Goal: Task Accomplishment & Management: Manage account settings

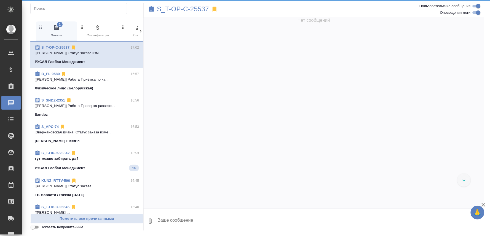
scroll to position [2305, 0]
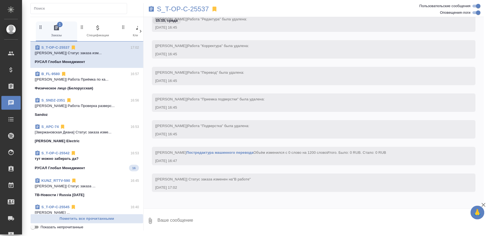
click at [103, 163] on span "S_T-OP-C-25542 16:53 тут можно забирать да? РУСАЛ Глобал Менеджмент 16" at bounding box center [87, 161] width 104 height 21
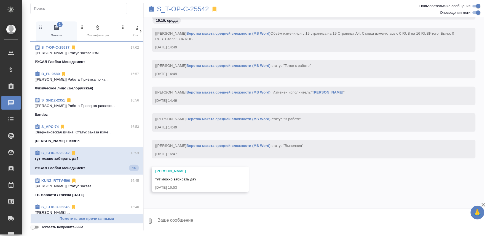
scroll to position [1501, 0]
click at [179, 224] on textarea at bounding box center [320, 221] width 327 height 19
type textarea "сори"
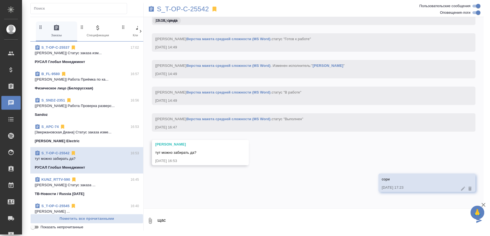
type textarea "щас"
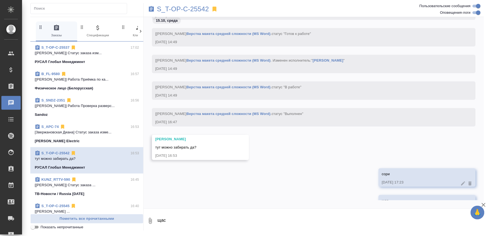
scroll to position [1554, 0]
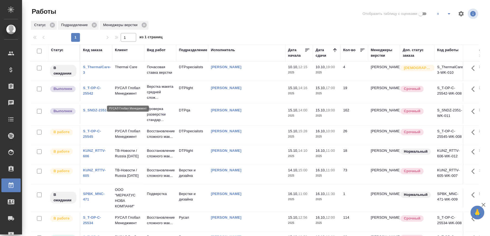
click at [130, 94] on p "РУСАЛ Глобал Менеджмент" at bounding box center [128, 90] width 26 height 11
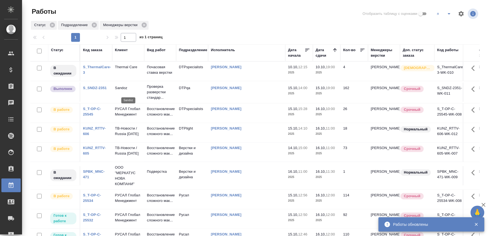
click at [119, 90] on p "Sandoz" at bounding box center [128, 88] width 26 height 6
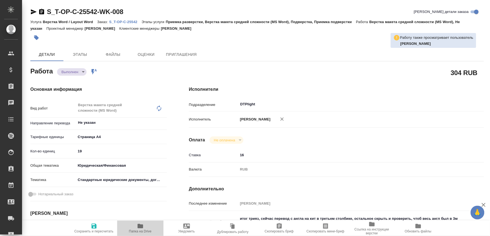
click at [141, 225] on icon "button" at bounding box center [140, 226] width 7 height 7
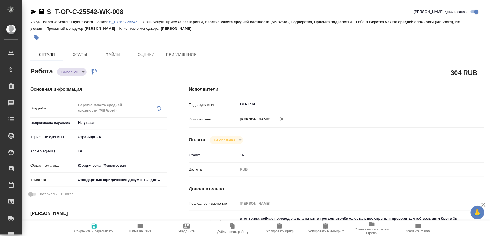
click at [129, 20] on p "S_T-OP-C-25542" at bounding box center [125, 22] width 32 height 4
click at [78, 70] on body "🙏 .cls-1 fill:#fff; AWATERA Oksiutovich [PERSON_NAME] Спецификации Заказы 0 Чат…" at bounding box center [245, 118] width 490 height 236
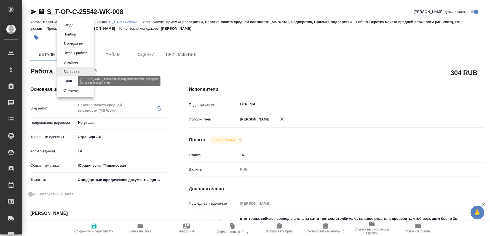
click at [66, 80] on button "Сдан" at bounding box center [68, 81] width 12 height 6
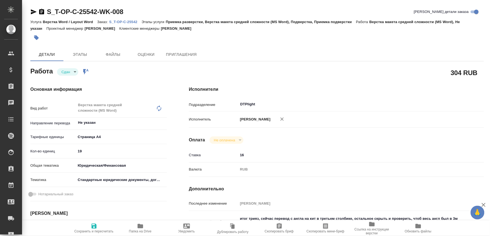
drag, startPoint x: 93, startPoint y: 226, endPoint x: 108, endPoint y: 164, distance: 64.1
click at [93, 227] on icon "button" at bounding box center [93, 226] width 5 height 5
type textarea "x"
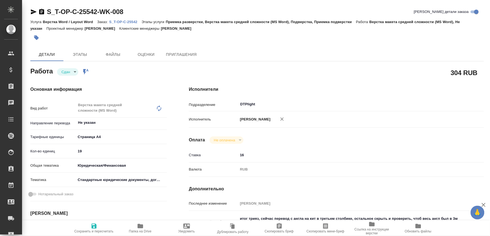
type textarea "x"
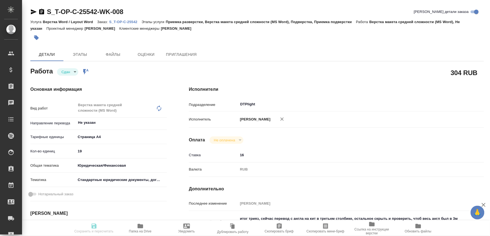
type textarea "x"
type input "closed"
type textarea "Верстка макета средней сложности (MS Word)"
type textarea "x"
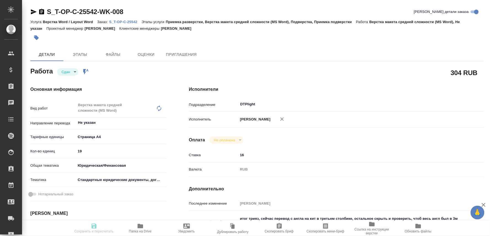
type input "Не указан"
type input "5f036ec4e16dec2d6b59c8ff"
type input "19"
type input "yr-fn"
type input "5f647205b73bc97568ca66bf"
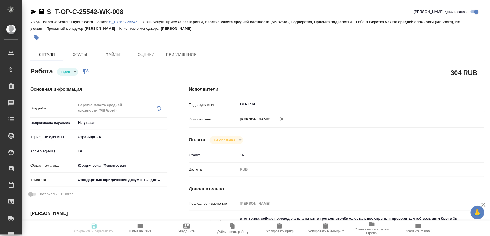
type input "15.10.2025 14:16"
type input "15.10.2025 14:49"
type input "15.10.2025 17:00"
type input "15.10.2025 16:47"
type input "16.10.2025 15:30"
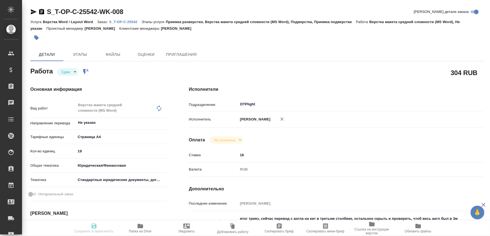
type input "DTPlight"
type input "notPayed"
type input "16"
type input "RUB"
type input "Оксютович Ирина"
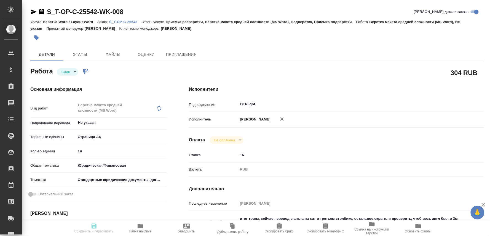
type textarea "итог трияз, сейчас перевод с англа на кит в третьем столбике, остальное скрыть …"
type textarea "x"
type textarea "/Clients/Т-ОП-С_Русал Глобал Менеджмент/Orders/S_T-OP-C-25542/DTP/S_T-OP-C-2554…"
type textarea "x"
type input "S_T-OP-C-25542"
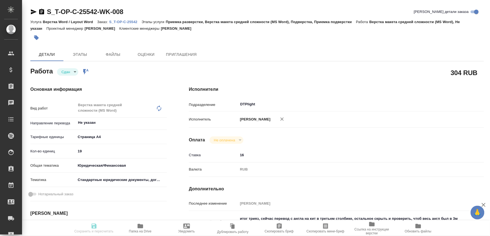
type input "Т-ОП-С-47133"
type input "Верстка Word / Layout Word"
type input "Приемка разверстки, Верстка макета средней сложности (MS Word), Подверстка, При…"
type input "Горленко Юлия"
type input "[PERSON_NAME]"
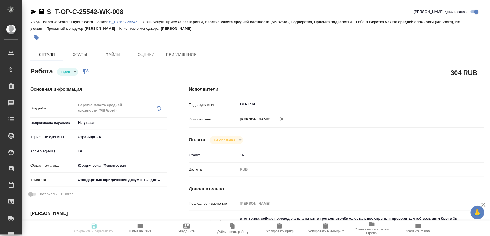
type input "/Clients/Т-ОП-С_Русал Глобал Менеджмент/Orders/S_T-OP-C-25542"
type textarea "трехяз"
type textarea "x"
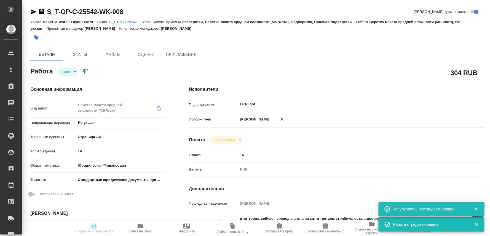
type textarea "x"
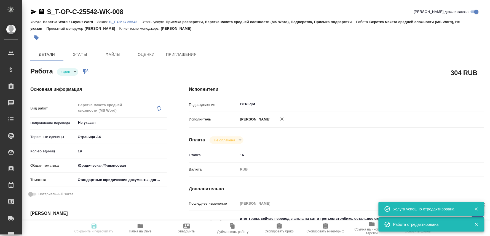
type textarea "x"
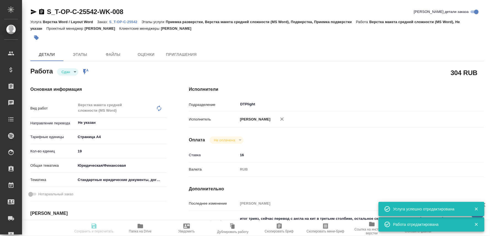
type textarea "x"
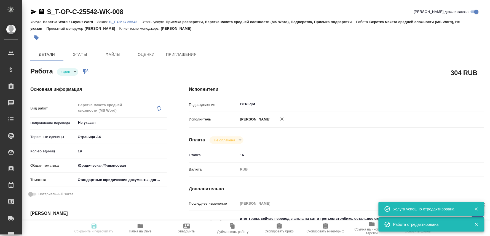
type input "closed"
type textarea "Верстка макета средней сложности (MS Word)"
type textarea "x"
type input "Не указан"
type input "5f036ec4e16dec2d6b59c8ff"
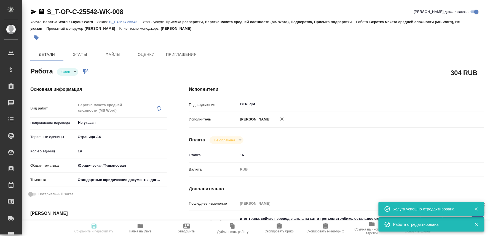
type input "19"
type input "yr-fn"
type input "5f647205b73bc97568ca66bf"
type input "15.10.2025 14:16"
type input "15.10.2025 14:49"
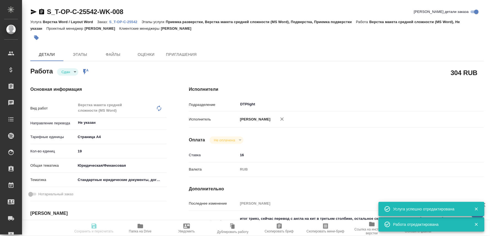
type input "15.10.2025 17:00"
type input "15.10.2025 16:47"
type input "16.10.2025 15:30"
type input "DTPlight"
type input "notPayed"
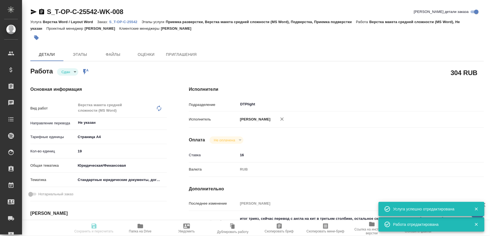
type input "16"
type input "RUB"
type input "[PERSON_NAME]"
type textarea "итог трияз, сейчас перевод с англа на кит в третьем столбике, остальное скрыть …"
type textarea "x"
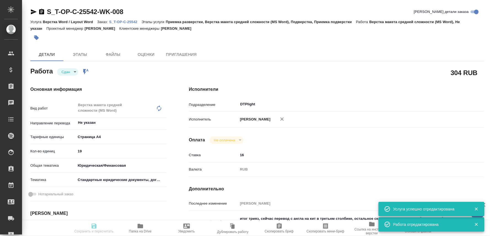
type textarea "/Clients/Т-ОП-С_Русал Глобал Менеджмент/Orders/S_T-OP-C-25542/DTP/S_T-OP-C-2554…"
type textarea "x"
type input "S_T-OP-C-25542"
type input "Т-ОП-С-47133"
type input "Верстка Word / Layout Word"
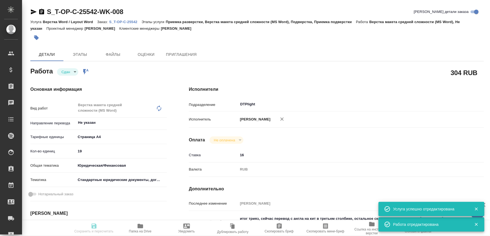
type input "Приемка разверстки, Верстка макета средней сложности (MS Word), Подверстка, При…"
type input "Горленко Юлия"
type input "[PERSON_NAME]"
type input "/Clients/Т-ОП-С_Русал Глобал Менеджмент/Orders/S_T-OP-C-25542"
type textarea "трехяз"
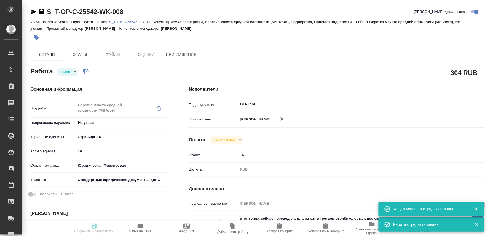
type textarea "x"
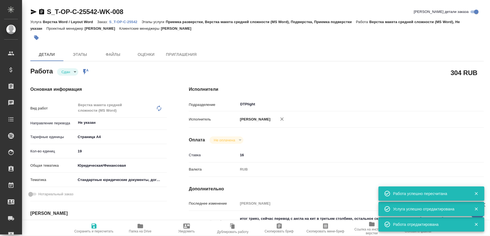
type textarea "x"
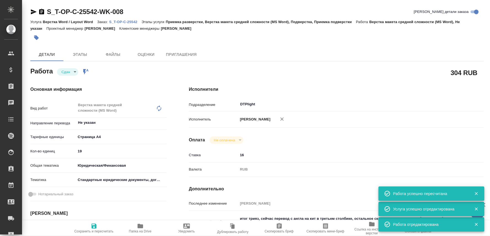
type textarea "x"
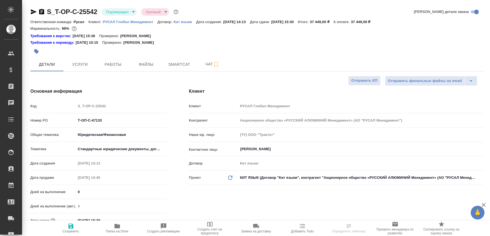
select select "RU"
click at [204, 62] on span "Чат" at bounding box center [212, 64] width 26 height 7
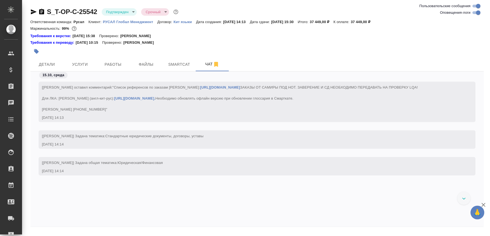
scroll to position [1585, 0]
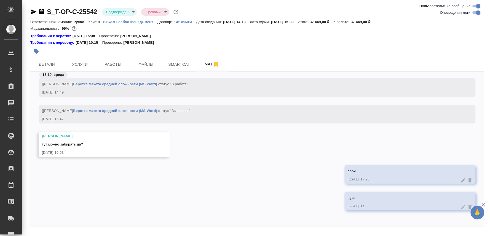
click at [67, 232] on textarea at bounding box center [264, 239] width 440 height 19
paste textarea "https://drive.awatera.com/apps/files/files/10720939?dir=/Shares/%D0%A2-%D0%9E%D…"
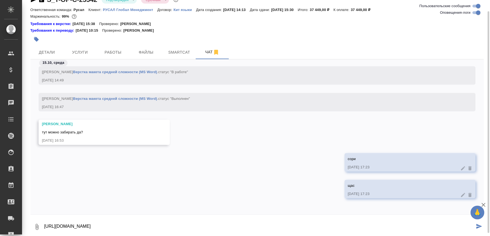
type textarea "https://drive.awatera.com/apps/files/files/10720939?dir=/Shares/%D0%A2-%D0%9E%D…"
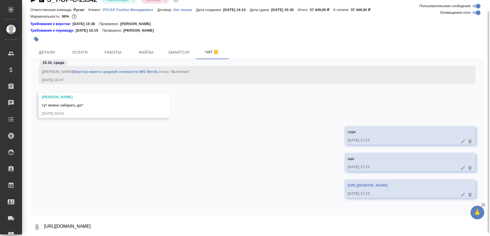
click at [348, 184] on link "https://drive.awatera.com/apps/files/files/10720939?dir=/Shares/%D0%A2-%D0%9E%D…" at bounding box center [368, 186] width 40 height 4
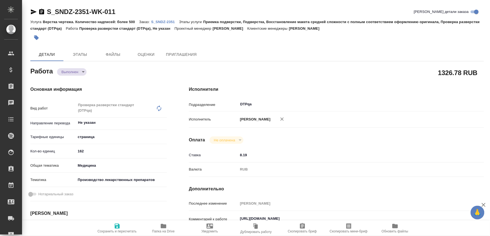
click at [166, 232] on span "Папка на Drive" at bounding box center [163, 232] width 23 height 4
click at [160, 20] on p "S_SNDZ-2351" at bounding box center [165, 22] width 28 height 4
click at [84, 68] on div "Выполнен completed" at bounding box center [71, 71] width 29 height 7
click at [75, 71] on body "🙏 .cls-1 fill:#fff; AWATERA Oksiutovich Irina Клиенты Спецификации Заказы 0 Чат…" at bounding box center [245, 118] width 490 height 236
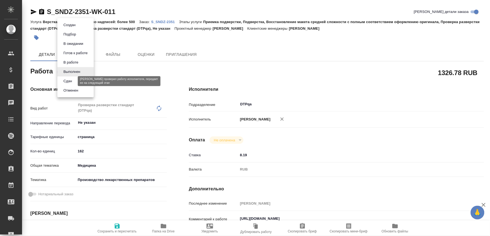
click at [66, 80] on button "Сдан" at bounding box center [68, 81] width 12 height 6
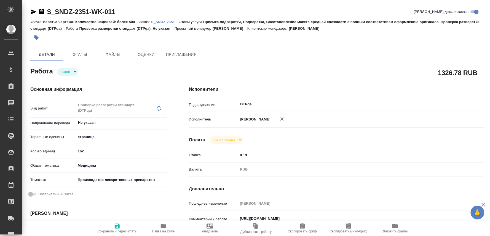
type textarea "x"
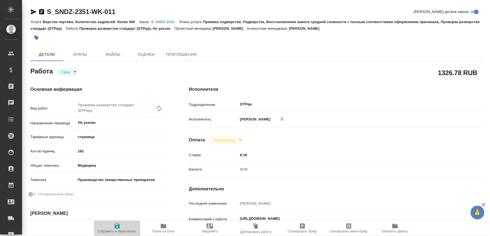
click at [118, 226] on icon "button" at bounding box center [117, 226] width 5 height 5
type textarea "x"
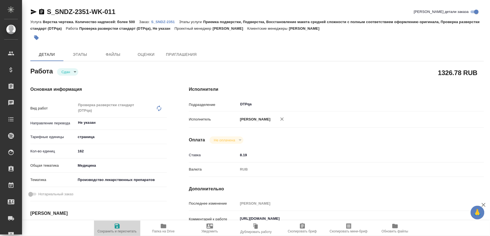
type textarea "x"
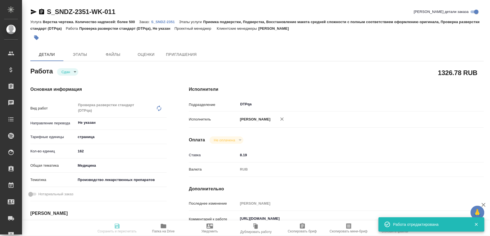
type textarea "x"
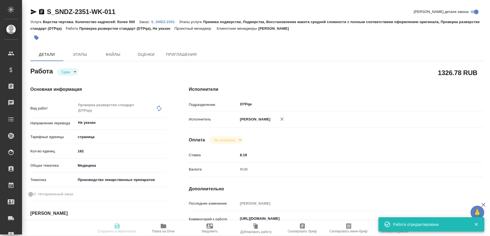
type input "closed"
type textarea "Проверка разверстки стандарт (DTPqa)"
type textarea "x"
type input "Не указан"
type input "5a8b1489cc6b4906c91bfdb2"
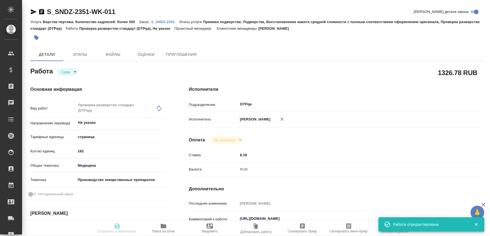
type input "162"
type input "med"
type input "614982fec5ecbb70f805293f"
type input "15.10.2025 14:00"
type input "15.10.2025 10:10"
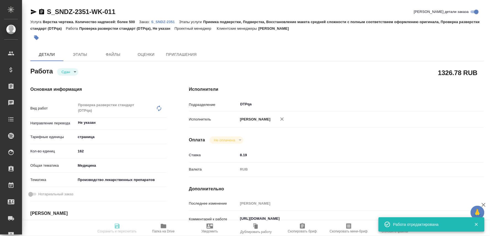
type input "15.10.2025 19:00"
type input "15.10.2025 16:56"
type input "17.10.2025 15:00"
type input "DTPqa"
type input "notPayed"
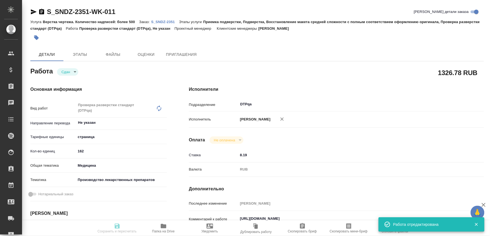
type input "8.19"
type input "RUB"
type input "Оксютович Ирина"
type textarea "https://tera.awatera.com/Work/68ee302859dc17c453b25474/"
type textarea "x"
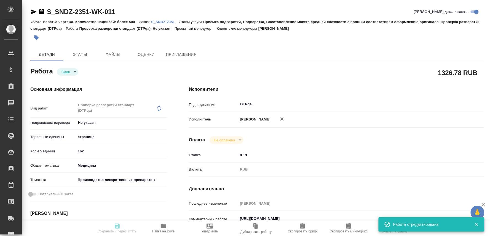
type textarea "/Clients/Sandoz/Orders/S_SNDZ-2351/DTP/S_SNDZ-2351-WK-011"
type textarea "x"
type input "S_SNDZ-2351"
type input "Верстка чертежа. Количество надписей: более 500"
type input "Приемка подверстки, Подверстка, Восстановление макета средней сложности с полны…"
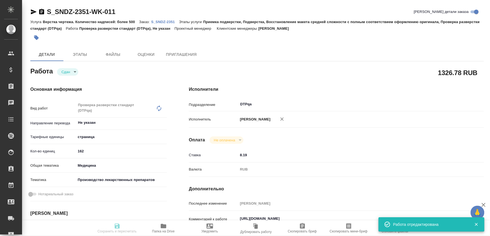
type input "Сайдашева Диляра"
type input "Оксютович Ирина"
type input "/Clients/Sandoz/Orders/S_SNDZ-2351"
type textarea "x"
type textarea "предварительная статат на ред: 1) 1.6.11-04016-ru-flowchart-en-ru-004146802 - 1…"
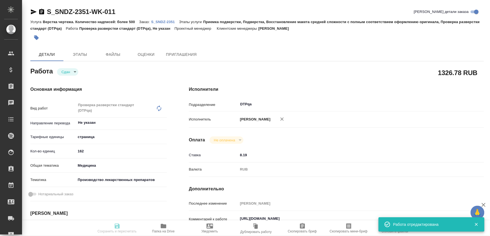
type textarea "x"
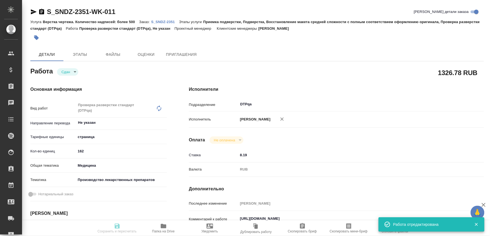
type textarea "x"
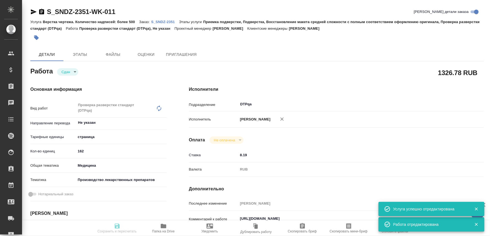
type textarea "x"
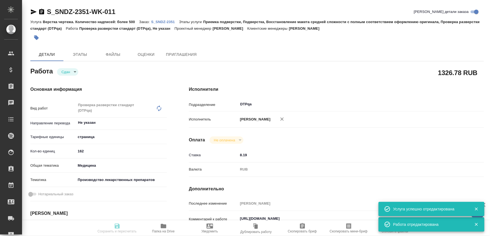
type textarea "x"
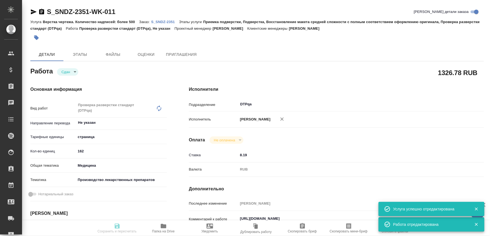
type input "closed"
type textarea "Проверка разверстки стандарт (DTPqa)"
type textarea "x"
type input "Не указан"
type input "5a8b1489cc6b4906c91bfdb2"
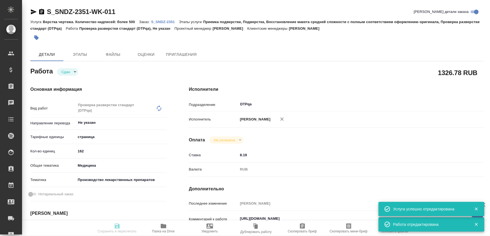
type input "162"
type input "med"
type input "614982fec5ecbb70f805293f"
type input "15.10.2025 14:00"
type input "15.10.2025 10:10"
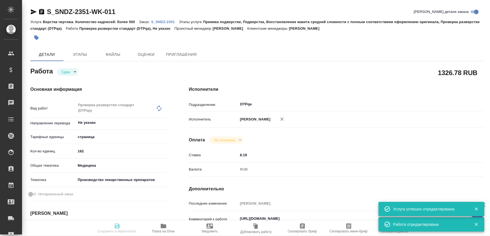
type input "15.10.2025 19:00"
type input "15.10.2025 16:56"
type input "17.10.2025 15:00"
type input "DTPqa"
type input "notPayed"
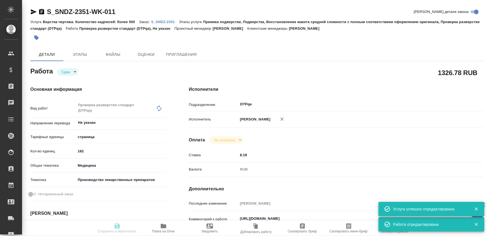
type input "8.19"
type input "RUB"
type input "Оксютович Ирина"
type textarea "https://tera.awatera.com/Work/68ee302859dc17c453b25474/"
type textarea "x"
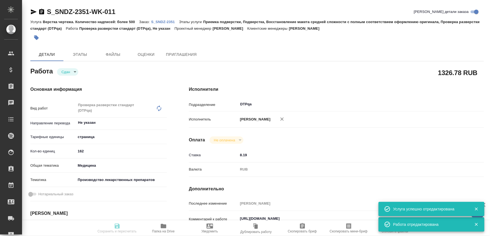
type textarea "/Clients/Sandoz/Orders/S_SNDZ-2351/DTP/S_SNDZ-2351-WK-011"
type textarea "x"
type input "S_SNDZ-2351"
type input "Верстка чертежа. Количество надписей: более 500"
type input "Приемка подверстки, Подверстка, Восстановление макета средней сложности с полны…"
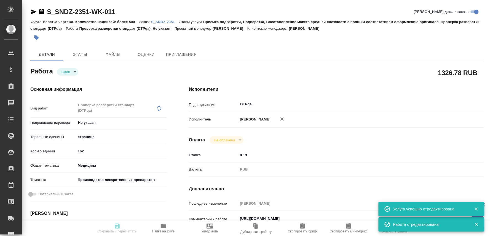
type input "Сайдашева Диляра"
type input "Оксютович Ирина"
type input "/Clients/Sandoz/Orders/S_SNDZ-2351"
type textarea "x"
type textarea "предварительная статат на ред: 1) 1.6.11-04016-ru-flowchart-en-ru-004146802 - 1…"
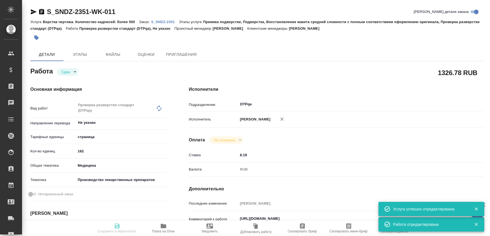
type textarea "x"
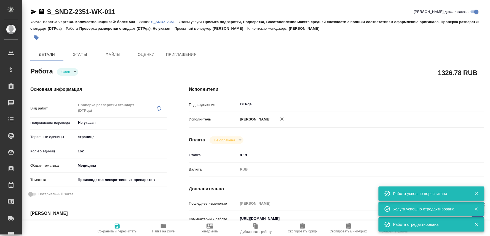
type textarea "x"
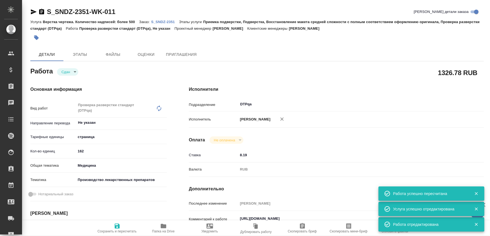
type textarea "x"
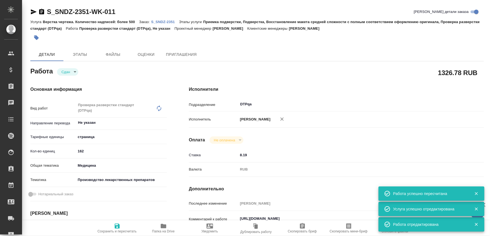
type textarea "x"
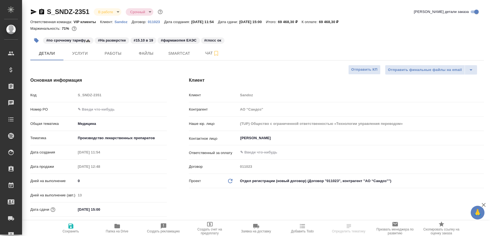
select select "RU"
click at [204, 52] on span "Чат" at bounding box center [212, 53] width 26 height 7
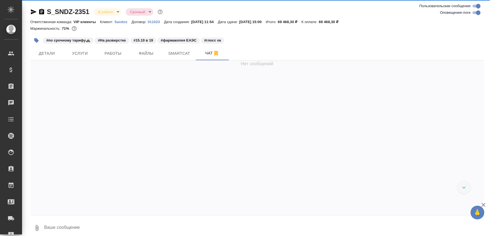
scroll to position [13034, 0]
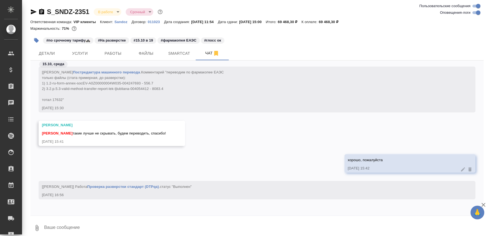
click at [83, 227] on textarea at bounding box center [264, 228] width 440 height 19
paste textarea "https://drive.awatera.com/apps/files/files/10726665?dir=/Shares/Sandoz/Orders/S…"
type textarea "https://drive.awatera.com/apps/files/files/10726665?dir=/Shares/Sandoz/Orders/S…"
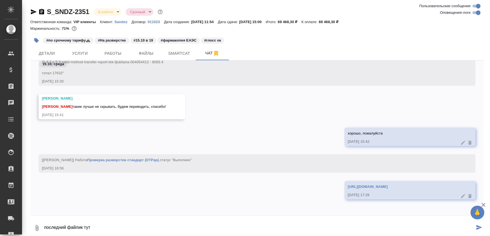
type textarea "последний файлик тут"
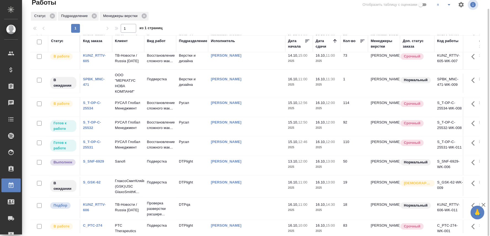
scroll to position [122, 0]
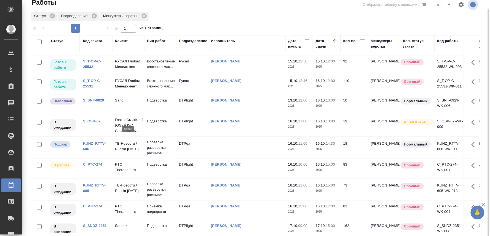
click at [125, 103] on p "Sanofi" at bounding box center [128, 101] width 26 height 6
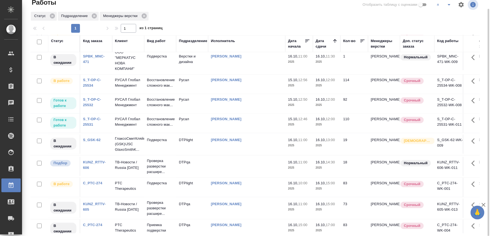
scroll to position [0, 0]
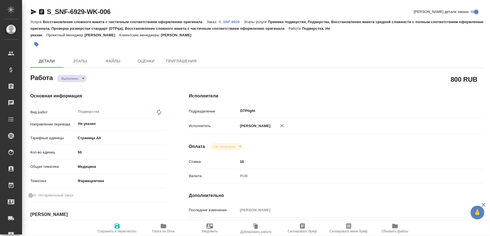
click at [161, 225] on icon "button" at bounding box center [164, 226] width 6 height 4
click at [159, 228] on span "Папка на Drive" at bounding box center [164, 228] width 40 height 10
click at [228, 21] on p "S_SNF-6929" at bounding box center [231, 22] width 25 height 4
click at [79, 79] on body "🙏 .cls-1 fill:#fff; AWATERA Oksiutovich Irina Клиенты Спецификации Заказы 0 Чат…" at bounding box center [245, 118] width 490 height 236
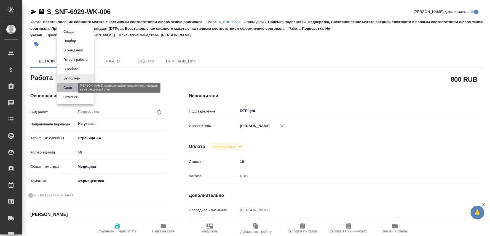
click at [71, 86] on button "Сдан" at bounding box center [68, 88] width 12 height 6
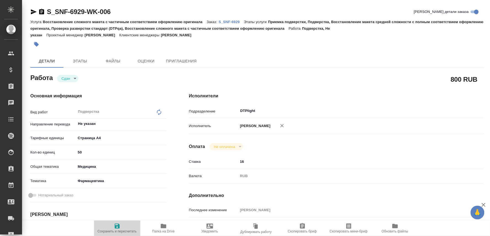
click at [115, 230] on span "Сохранить и пересчитать" at bounding box center [117, 232] width 39 height 4
type textarea "x"
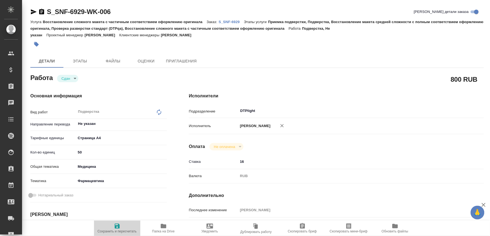
type textarea "x"
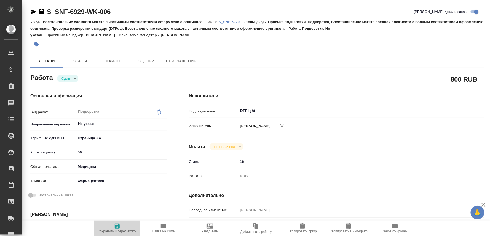
type textarea "x"
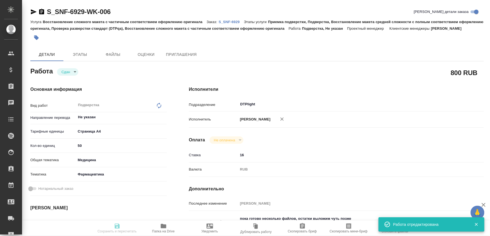
type input "closed"
type textarea "Подверстка"
type textarea "x"
type input "Не указан"
type input "5f036ec4e16dec2d6b59c8ff"
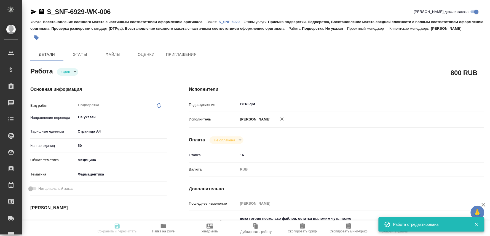
type input "50"
type input "med"
type input "6149832f2b7be24903fd7a82"
type input "13.10.2025 12:00"
type input "13.10.2025 10:14"
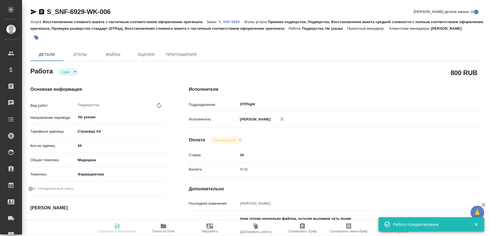
type input "16.10.2025 13:00"
type input "15.10.2025 17:27"
type input "17.10.2025 00:00"
type input "DTPlight"
type input "notPayed"
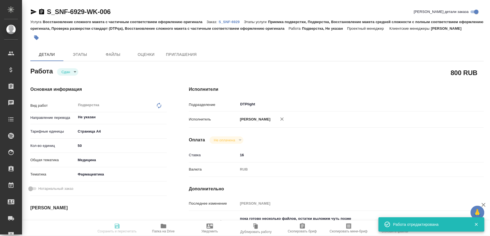
type input "16"
type input "RUB"
type input "Оксютович Ирина"
type textarea "пока готово несколько файлов, остатки выложим чуть позже в ин"
type textarea "x"
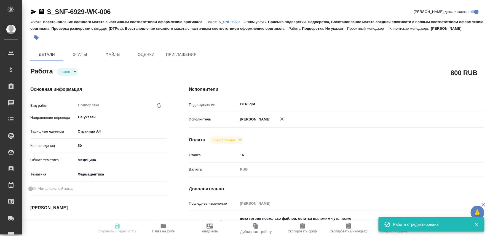
type textarea "/Clients/Sanofi/Orders/S_SNF-6929/DTP/S_SNF-6929-WK-006"
type textarea "x"
type input "S_SNF-6929"
type input "E005881727"
type input "Восстановление сложного макета с частичным соответствием оформлению оригинала"
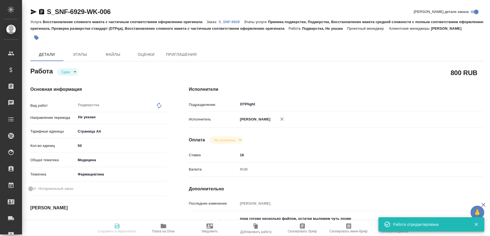
type input "Приемка подверстки, Подверстка, Восстановление макета средней сложности с полны…"
type input "Сайдашева Диляра"
type input "[PERSON_NAME]"
type input "/Clients/Sanofi/Orders/S_SNF-6929"
type textarea "x"
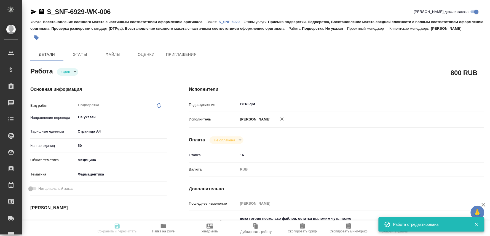
type textarea "x"
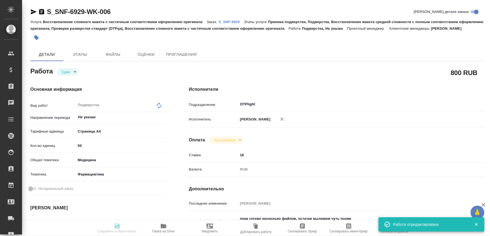
type textarea "x"
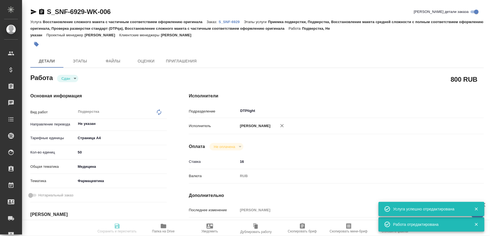
type textarea "x"
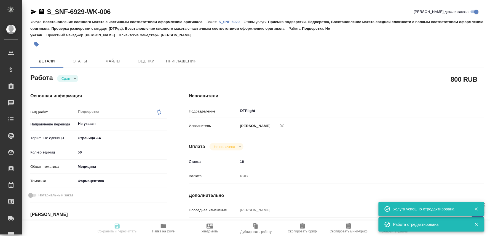
type textarea "x"
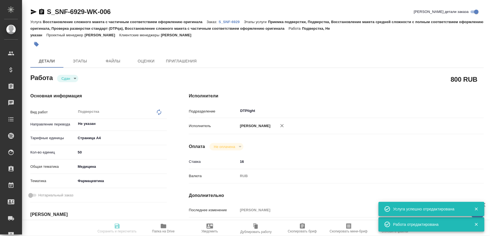
type input "closed"
type textarea "Подверстка"
type textarea "x"
type input "Не указан"
type input "5f036ec4e16dec2d6b59c8ff"
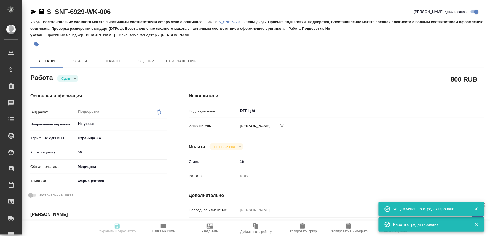
type input "50"
type input "med"
type input "6149832f2b7be24903fd7a82"
type input "13.10.2025 12:00"
type input "13.10.2025 10:14"
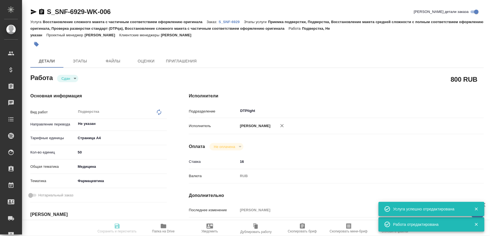
type input "16.10.2025 13:00"
type input "15.10.2025 17:27"
type input "17.10.2025 00:00"
type input "DTPlight"
type input "notPayed"
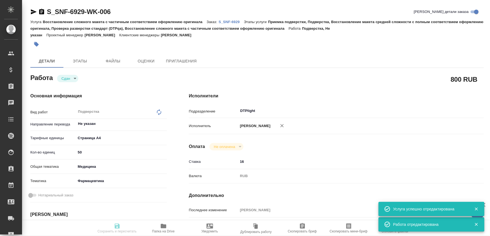
type input "16"
type input "RUB"
type input "Оксютович Ирина"
type textarea "пока готово несколько файлов, остатки выложим чуть позже в ин"
type textarea "x"
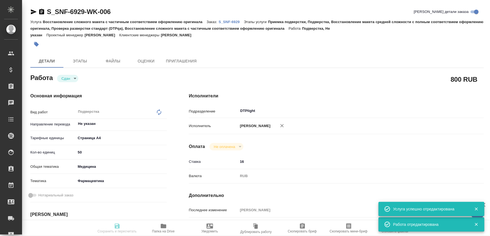
type textarea "/Clients/Sanofi/Orders/S_SNF-6929/DTP/S_SNF-6929-WK-006"
type textarea "x"
type input "S_SNF-6929"
type input "E005881727"
type input "Восстановление сложного макета с частичным соответствием оформлению оригинала"
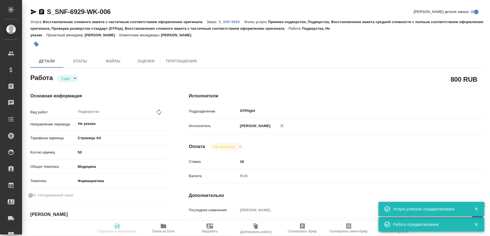
type input "Приемка подверстки, Подверстка, Восстановление макета средней сложности с полны…"
type input "Сайдашева Диляра"
type input "Оксютович Ирина"
type input "/Clients/Sanofi/Orders/S_SNF-6929"
type textarea "x"
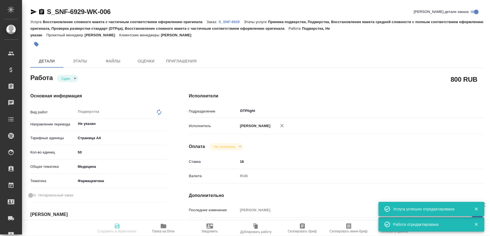
type textarea "x"
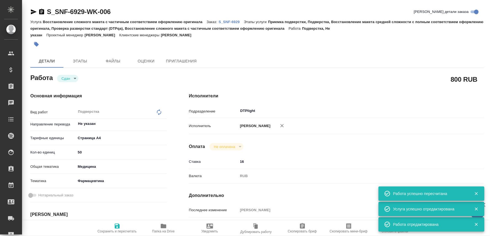
type textarea "x"
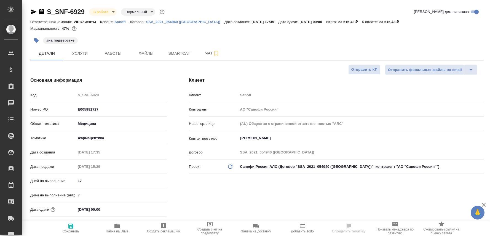
select select "RU"
click at [204, 54] on span "Чат" at bounding box center [212, 53] width 26 height 7
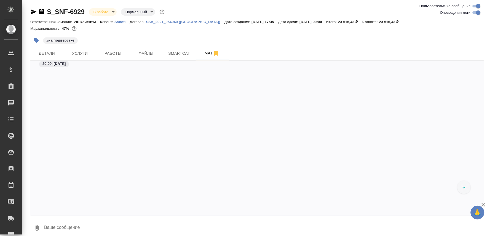
scroll to position [31813, 0]
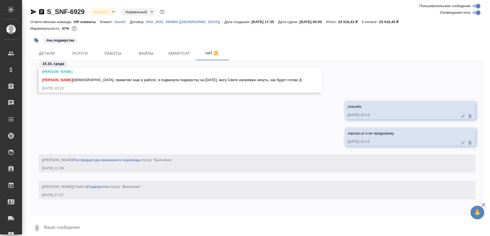
click at [60, 229] on textarea at bounding box center [264, 228] width 440 height 19
paste textarea "[URL][DOMAIN_NAME]"
type textarea "[URL][DOMAIN_NAME]"
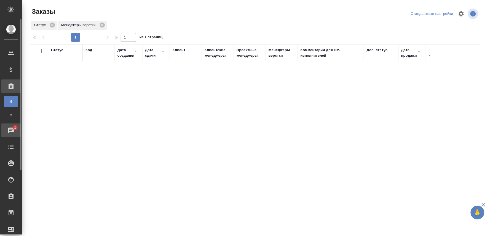
click at [11, 128] on span "1" at bounding box center [15, 128] width 9 height 6
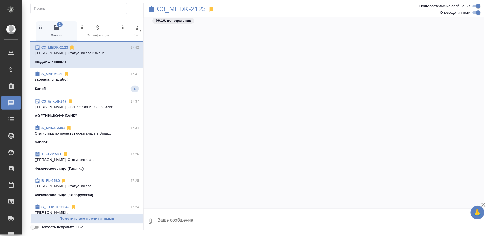
scroll to position [2955, 0]
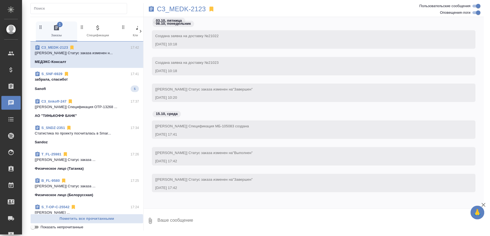
click at [79, 74] on div "S_SNF-6929 17:41" at bounding box center [87, 74] width 104 height 6
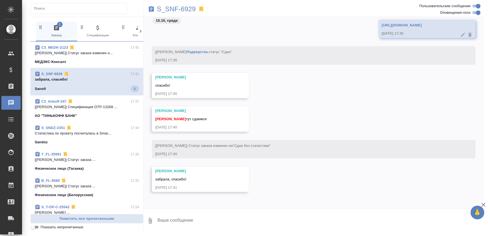
scroll to position [12445, 0]
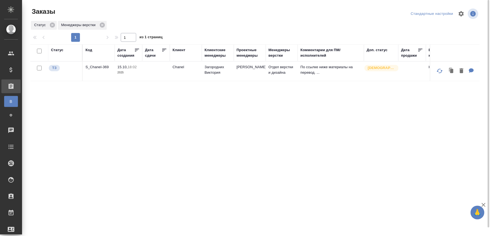
click at [318, 115] on div "Статус Код Дата создания Дата сдачи [PERSON_NAME] менеджеры Проектные менеджеры…" at bounding box center [254, 143] width 449 height 198
